Goal: Task Accomplishment & Management: Use online tool/utility

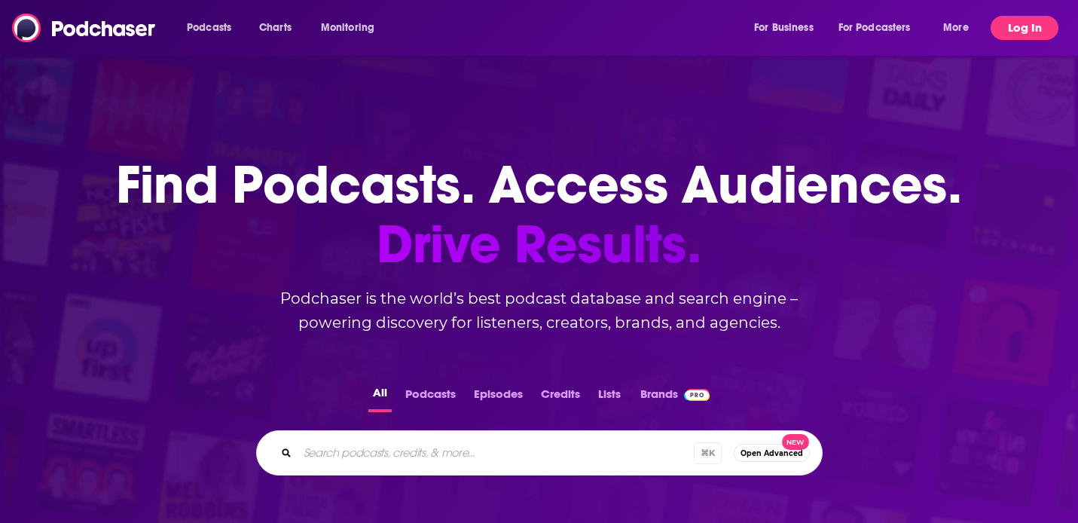
click at [1022, 35] on button "Log In" at bounding box center [1024, 28] width 68 height 24
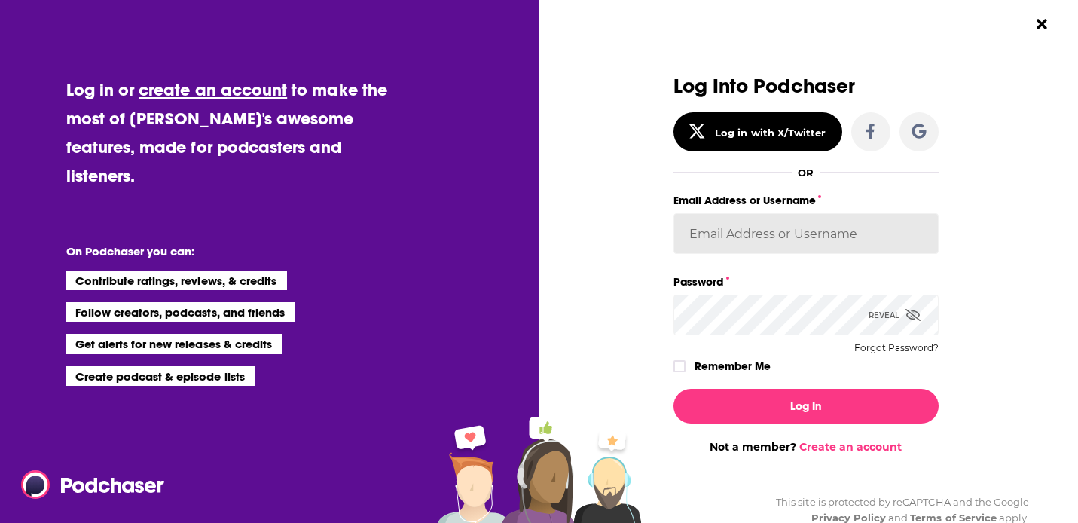
click at [768, 240] on input "Email Address or Username" at bounding box center [805, 233] width 265 height 41
paste input "jhutchinson"
type input "jhutchinson"
click at [938, 270] on div "Log Into Podchaser Log in with X/Twitter OR Email Address or Username jhutchins…" at bounding box center [805, 264] width 350 height 378
click at [1018, 366] on div "Log Into Podchaser Log in with X/Twitter OR Email Address or Username jhutchins…" at bounding box center [814, 261] width 528 height 523
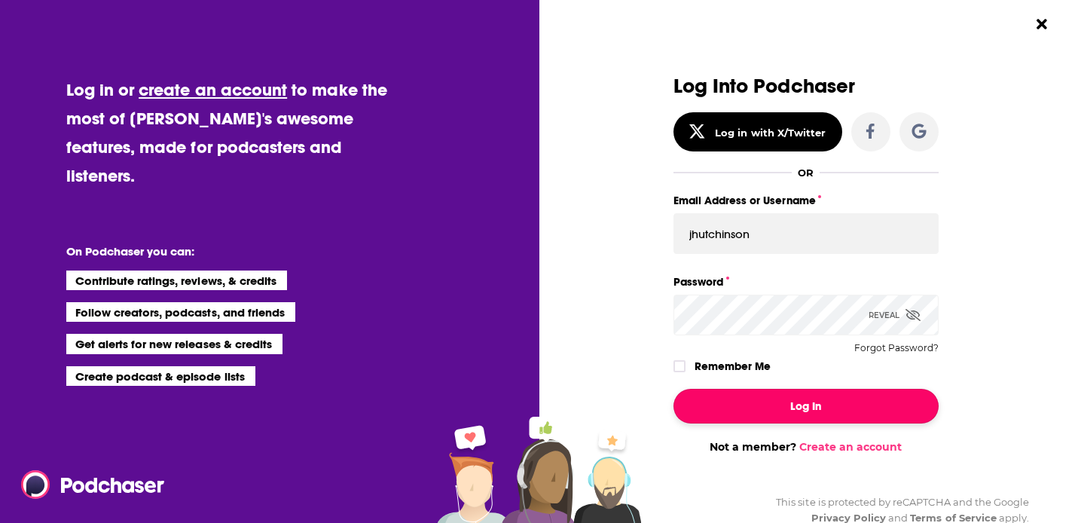
click at [864, 398] on button "Log In" at bounding box center [805, 406] width 265 height 35
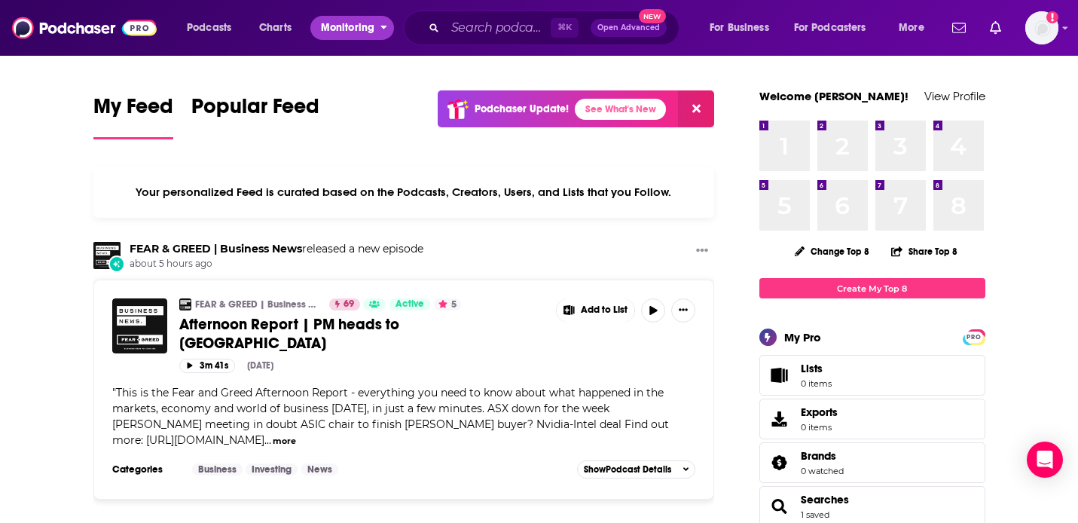
click at [343, 22] on span "Monitoring" at bounding box center [347, 27] width 53 height 21
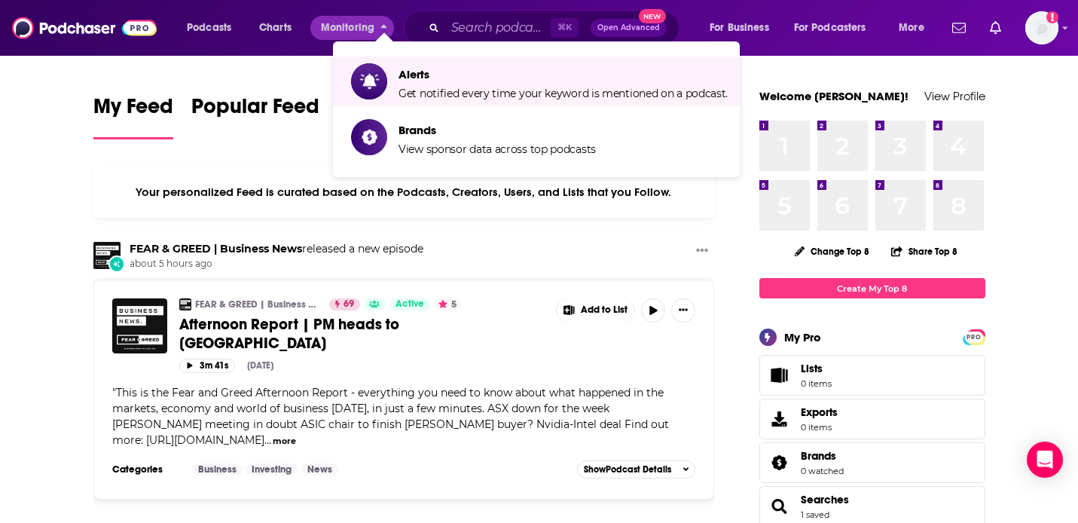
click at [437, 101] on li "Alerts Get notified every time your keyword is mentioned on a podcast." at bounding box center [536, 81] width 407 height 50
click at [376, 80] on icon "Show item sub-menu" at bounding box center [369, 82] width 19 height 20
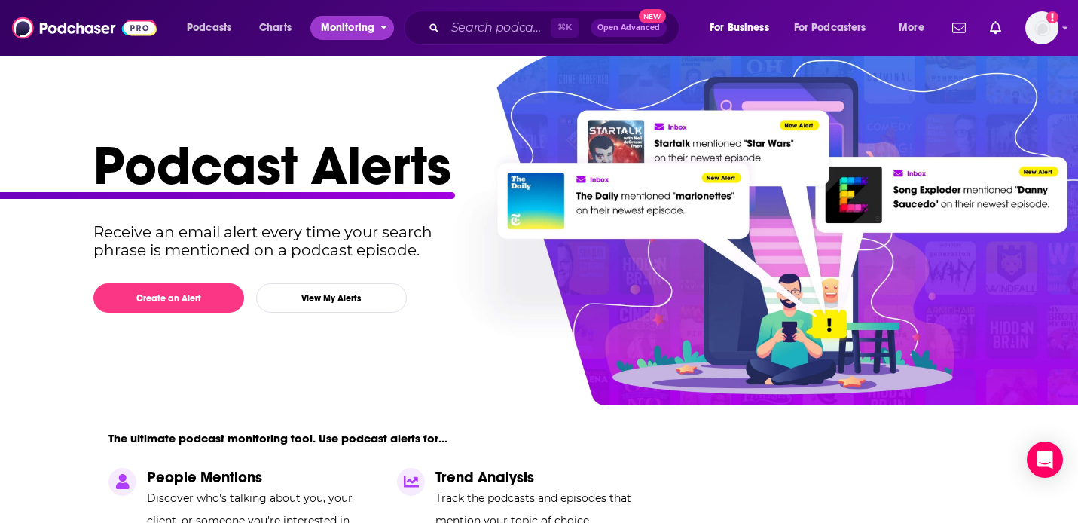
click at [362, 32] on span "Monitoring" at bounding box center [347, 27] width 53 height 21
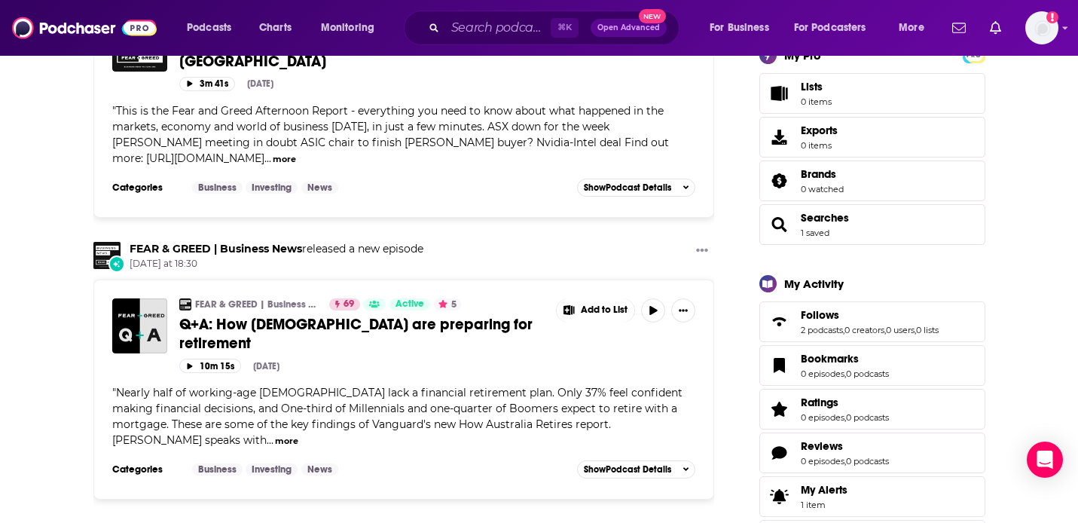
scroll to position [13, 0]
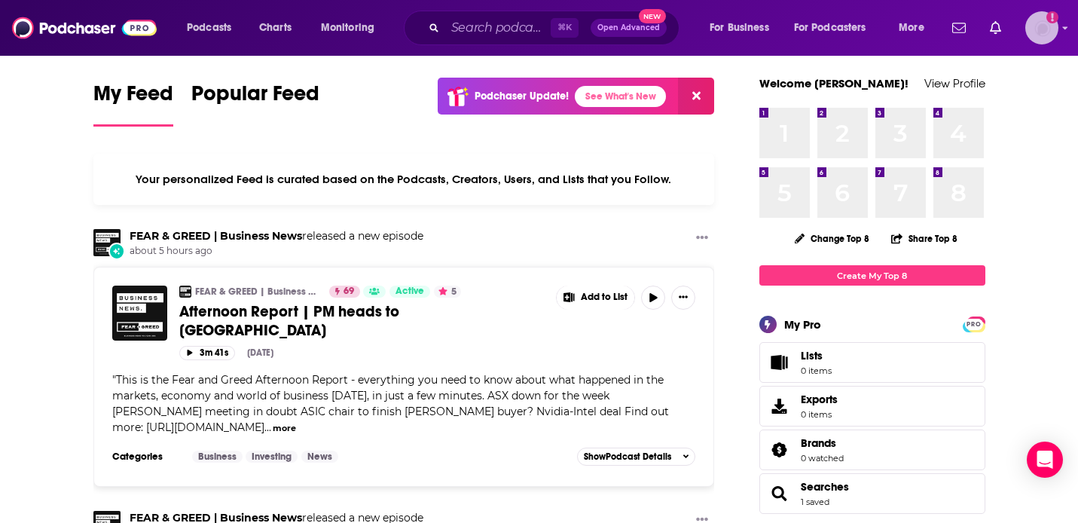
click at [1053, 31] on img "Logged in as jhutchinson" at bounding box center [1041, 27] width 33 height 33
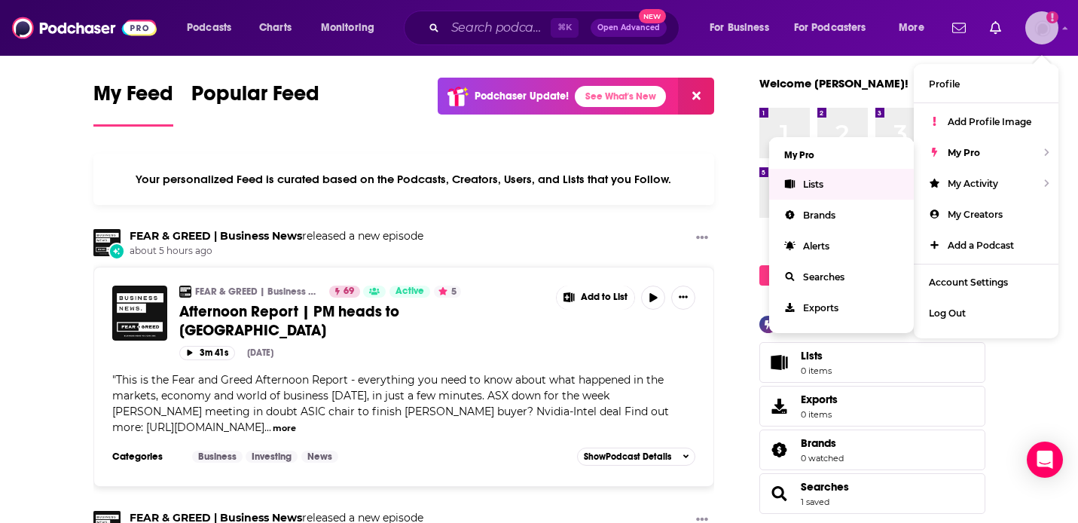
click at [812, 188] on span "Lists" at bounding box center [813, 184] width 20 height 11
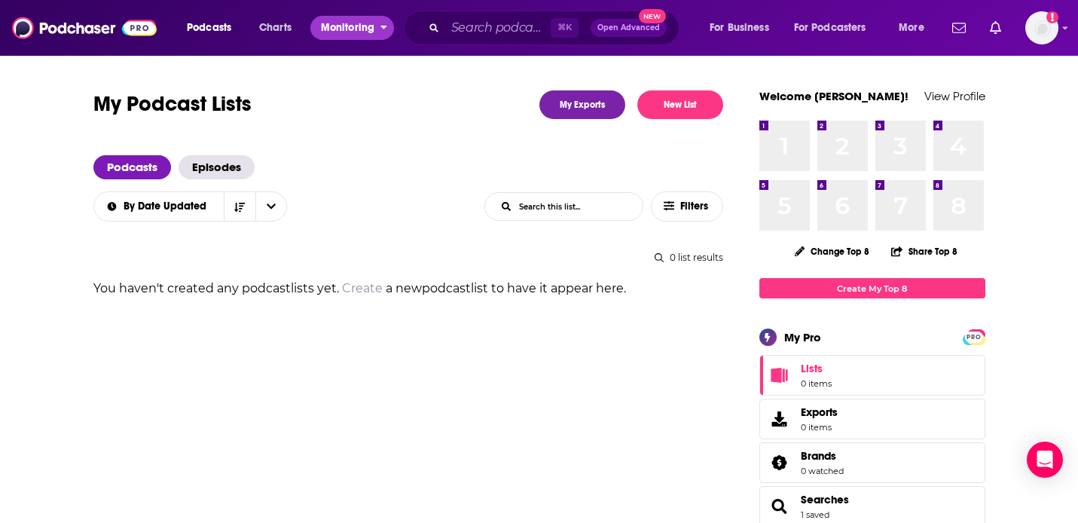
click at [328, 32] on span "Monitoring" at bounding box center [347, 27] width 53 height 21
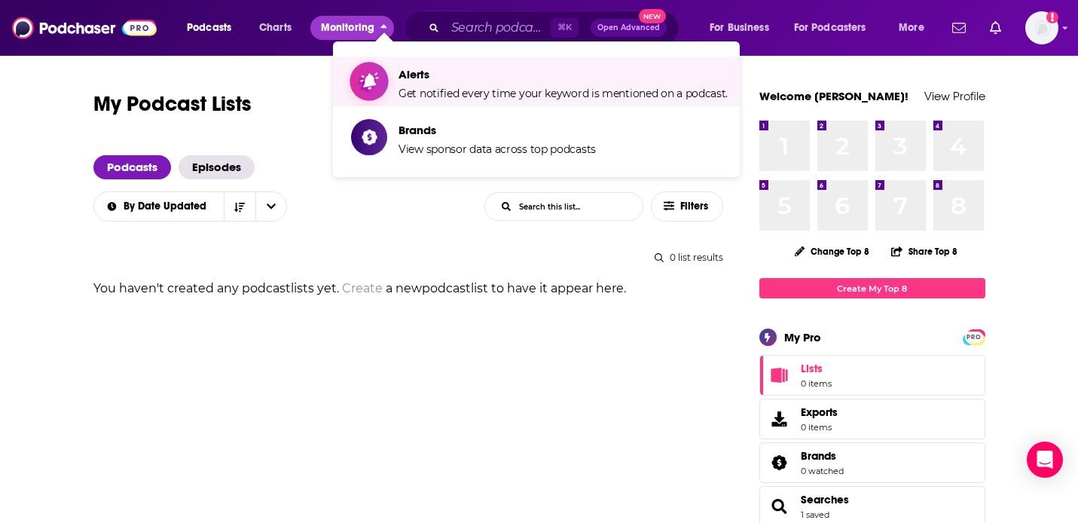
click at [407, 76] on span "Alerts" at bounding box center [562, 74] width 329 height 14
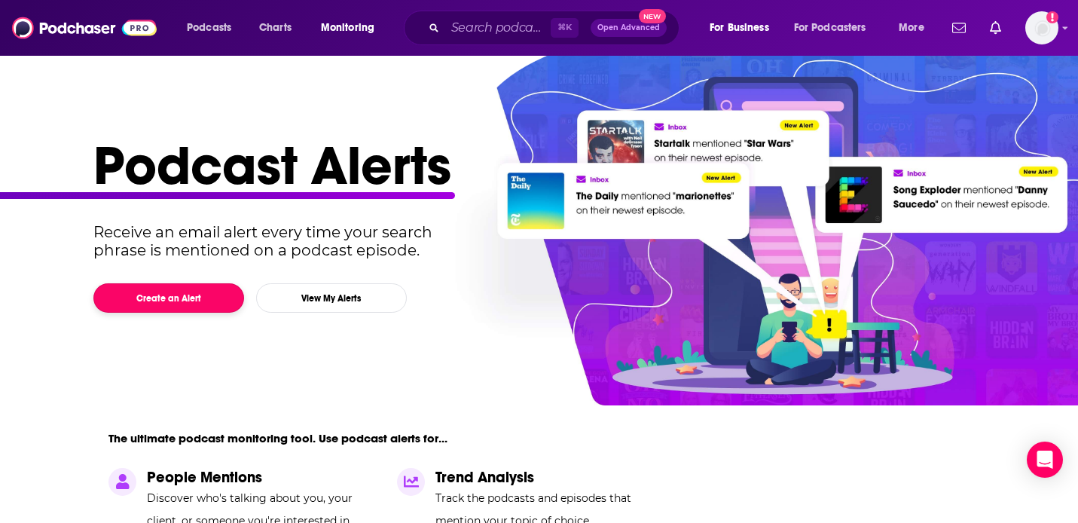
click at [179, 290] on button "Create an Alert" at bounding box center [168, 297] width 151 height 29
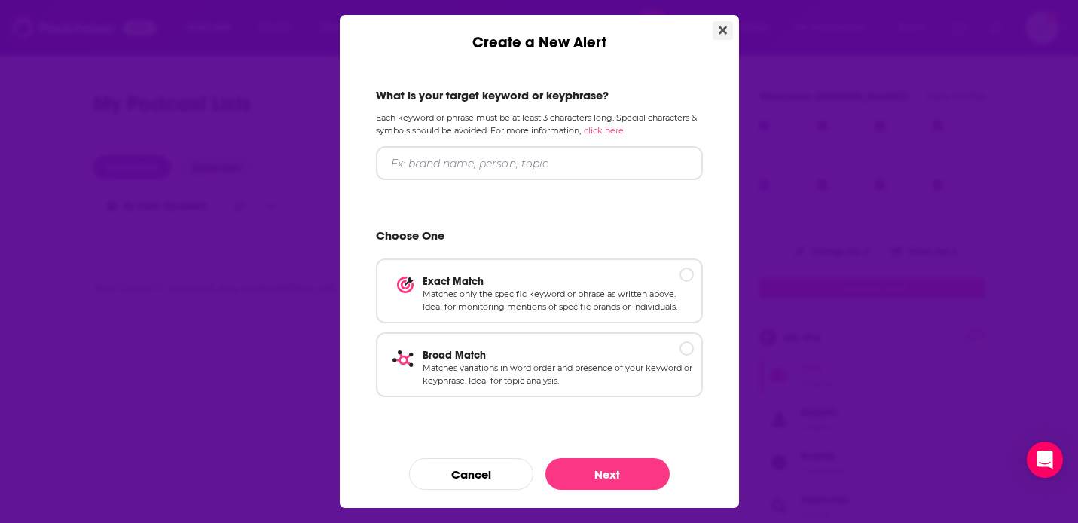
click at [716, 31] on button "Close" at bounding box center [723, 30] width 20 height 19
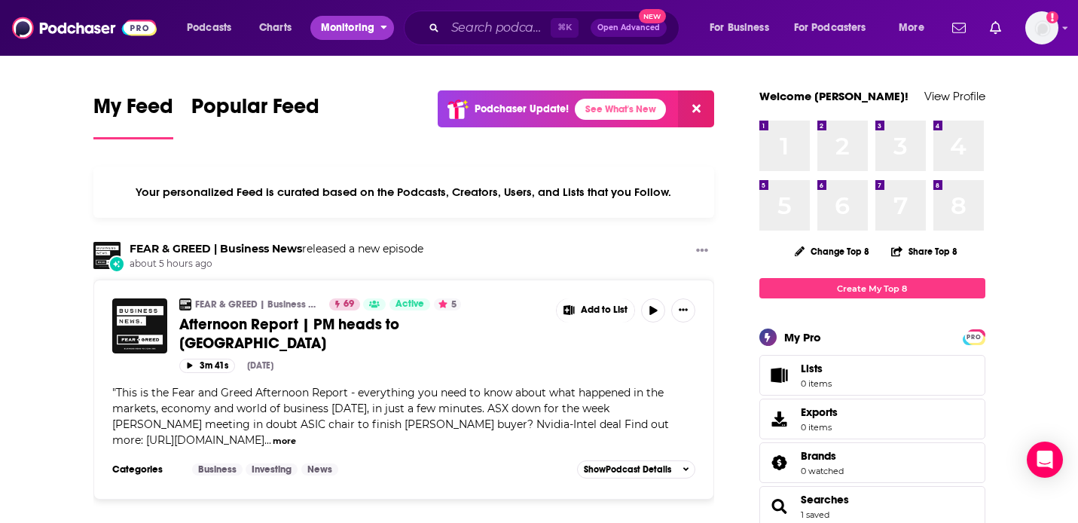
click at [350, 29] on span "Monitoring" at bounding box center [347, 27] width 53 height 21
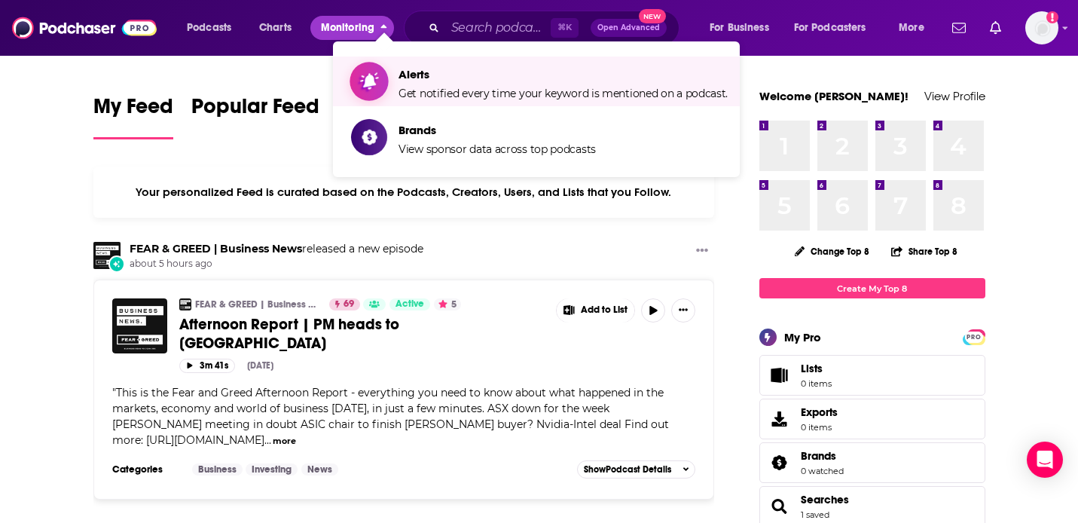
click at [401, 77] on span "Alerts" at bounding box center [562, 74] width 329 height 14
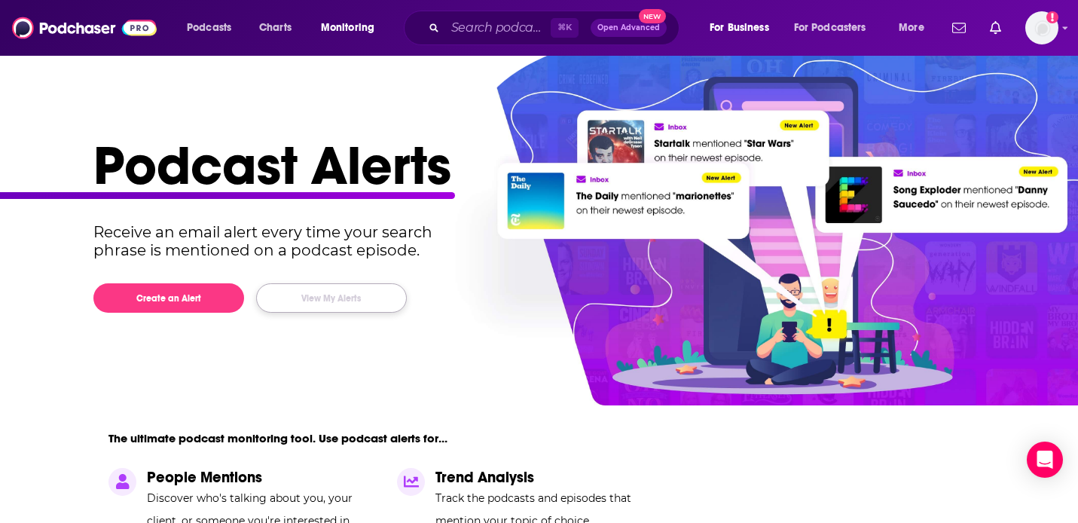
click at [356, 296] on button "View My Alerts" at bounding box center [331, 297] width 151 height 29
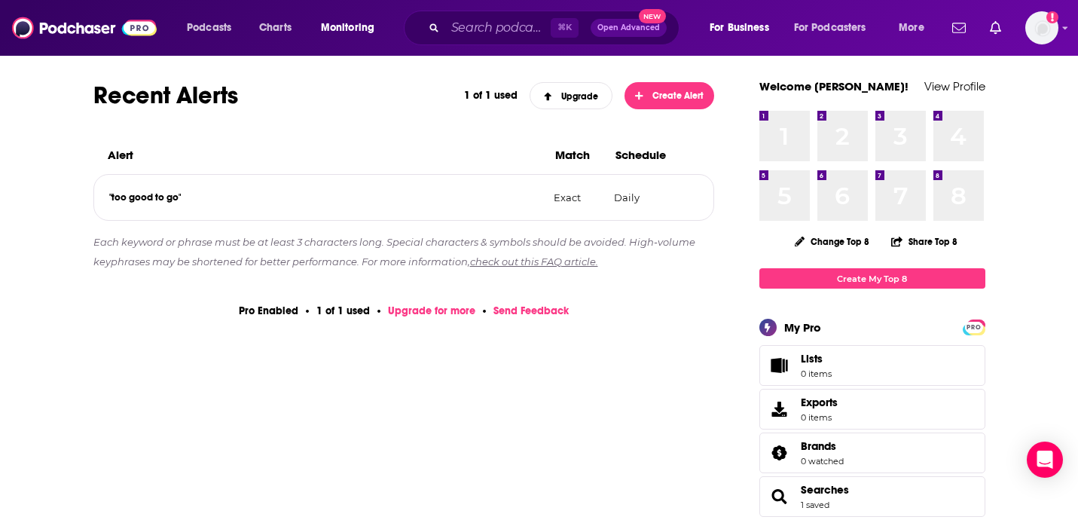
scroll to position [203, 0]
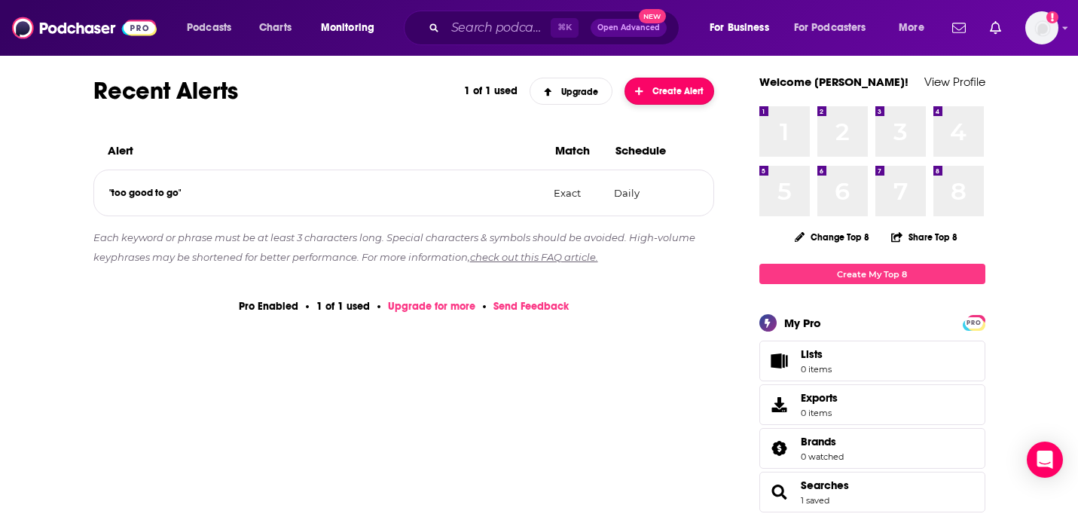
click at [682, 83] on button "Create Alert" at bounding box center [669, 91] width 90 height 27
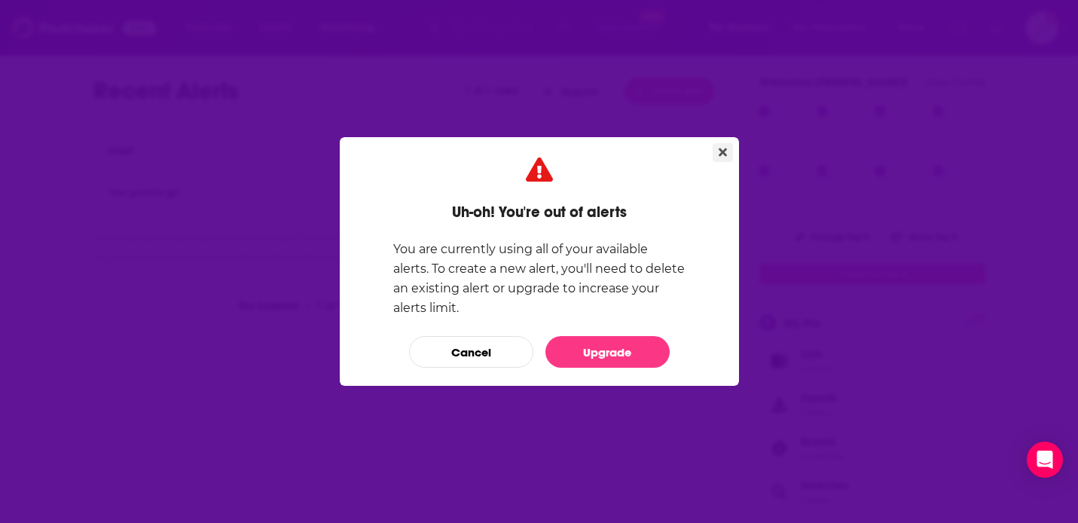
click at [727, 152] on button "Close" at bounding box center [723, 152] width 20 height 19
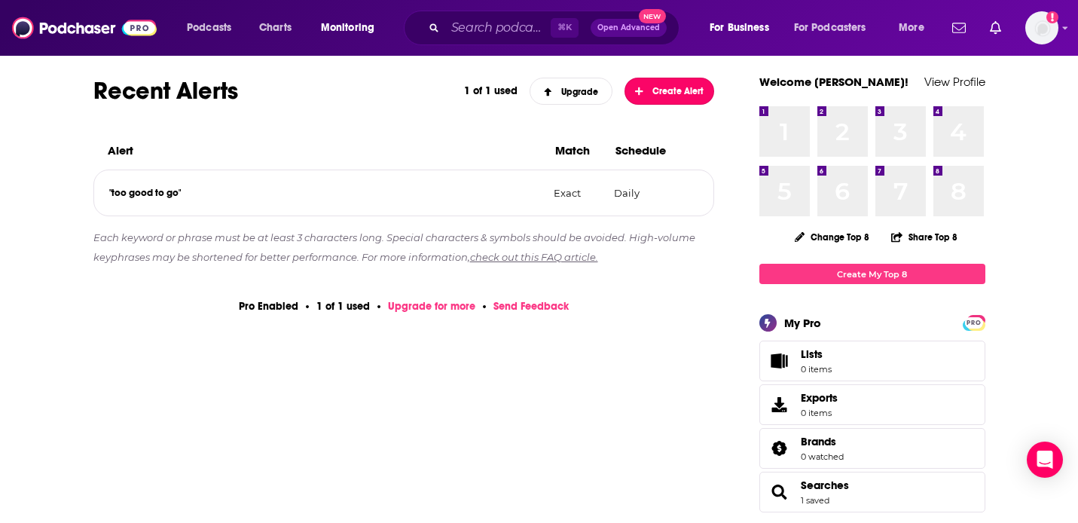
scroll to position [203, 0]
